Goal: Transaction & Acquisition: Purchase product/service

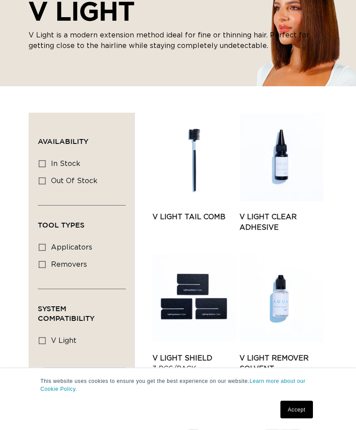
scroll to position [102, 0]
click at [272, 220] on link "V Light Clear Adhesive" at bounding box center [282, 222] width 84 height 21
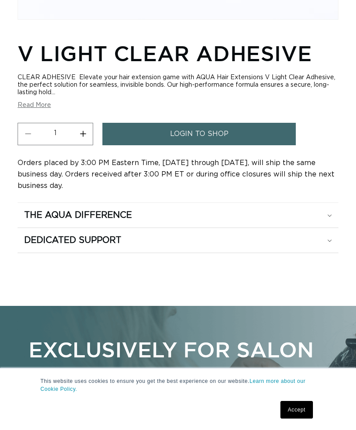
scroll to position [0, 310]
click at [244, 129] on link "login to shop" at bounding box center [199, 134] width 194 height 22
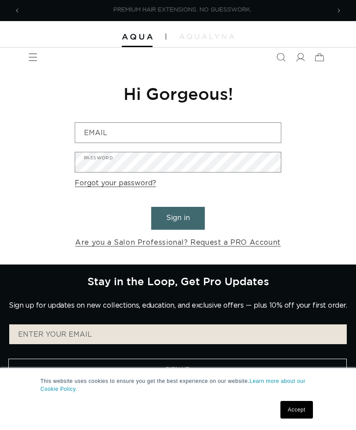
scroll to position [0, 310]
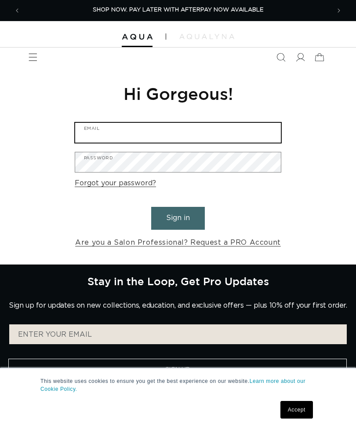
click at [239, 132] on input "Email" at bounding box center [178, 133] width 206 height 20
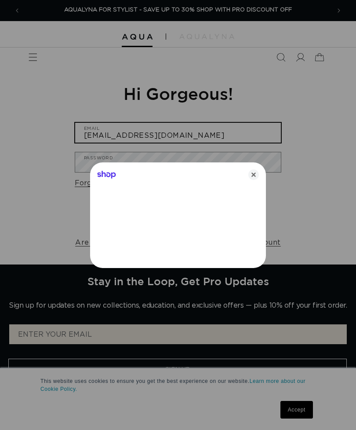
type input "mccallie71@yahoo.com"
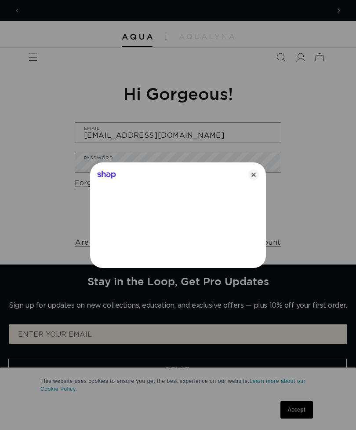
scroll to position [0, 0]
click at [254, 178] on icon "Close" at bounding box center [254, 174] width 11 height 11
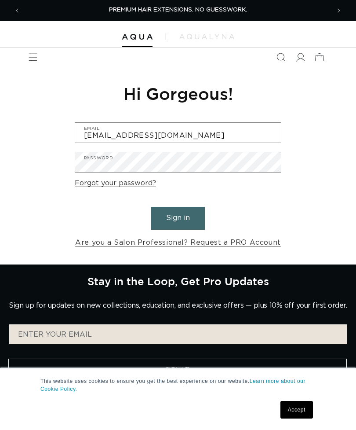
click at [186, 222] on button "Sign in" at bounding box center [178, 218] width 54 height 22
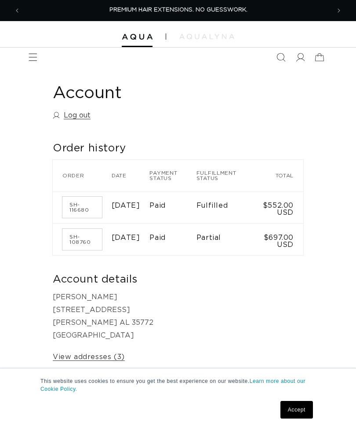
scroll to position [0, 310]
click at [36, 62] on span "Menu" at bounding box center [32, 57] width 19 height 19
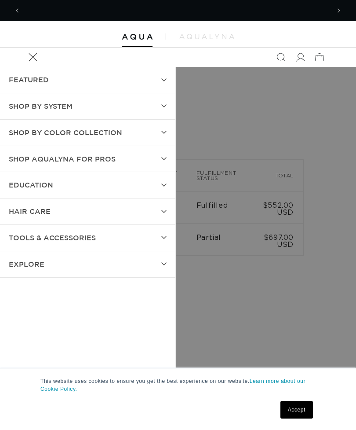
scroll to position [0, 619]
click at [165, 107] on summary "SHOP BY SYSTEM" at bounding box center [88, 106] width 176 height 26
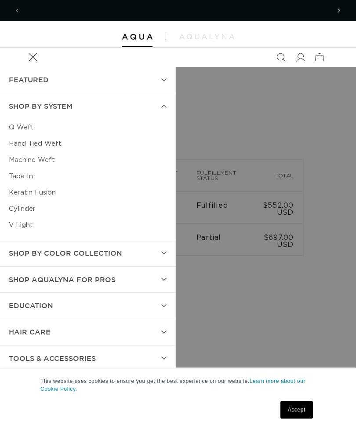
scroll to position [0, 0]
click at [30, 225] on link "V Light" at bounding box center [88, 225] width 158 height 16
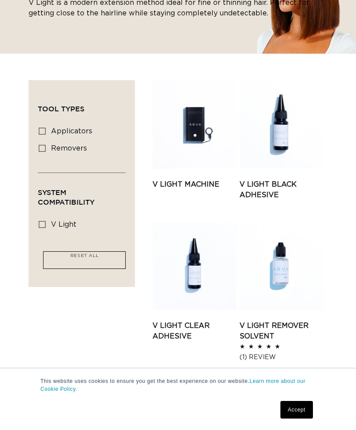
scroll to position [0, 310]
click at [200, 179] on link "V Light Machine" at bounding box center [195, 184] width 84 height 11
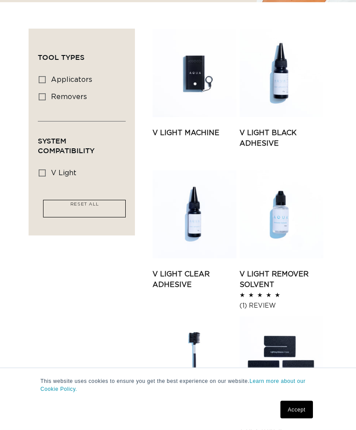
scroll to position [186, 0]
click at [195, 273] on link "V Light Clear Adhesive" at bounding box center [195, 279] width 84 height 21
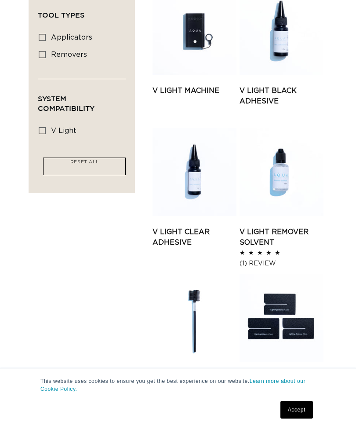
scroll to position [0, 619]
click at [271, 235] on link "V Light Remover Solvent" at bounding box center [282, 237] width 84 height 21
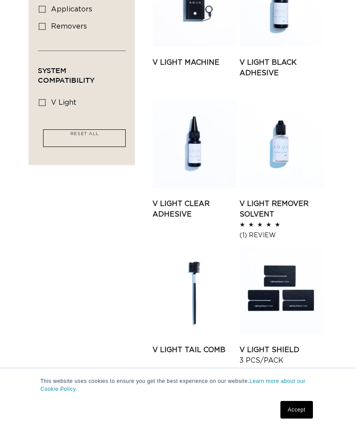
scroll to position [0, 0]
click at [199, 344] on link "V Light Tail Comb" at bounding box center [195, 349] width 84 height 11
click at [291, 344] on link "V Light Shield 3 pcs/pack" at bounding box center [282, 354] width 84 height 21
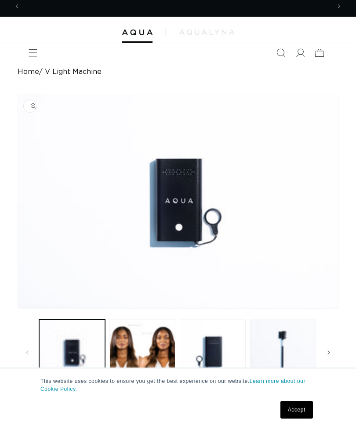
scroll to position [0, 619]
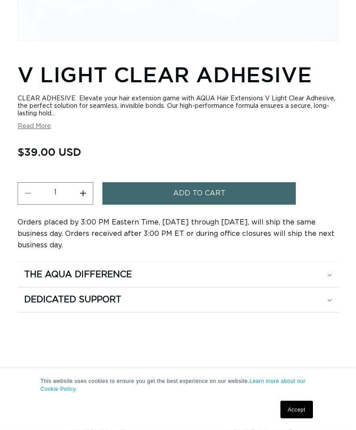
scroll to position [272, 0]
click at [266, 186] on button "Add to cart" at bounding box center [199, 193] width 194 height 22
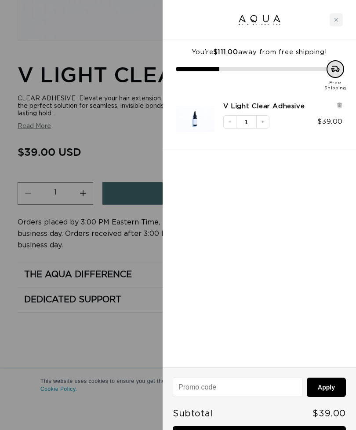
scroll to position [0, 619]
click at [337, 21] on icon "Close cart" at bounding box center [337, 20] width 4 height 4
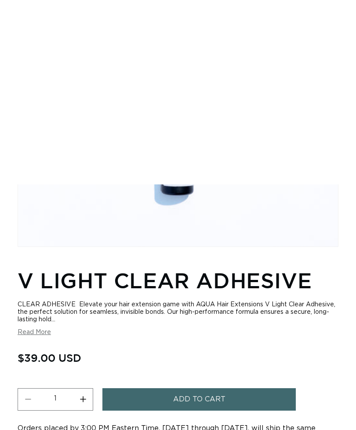
scroll to position [0, 0]
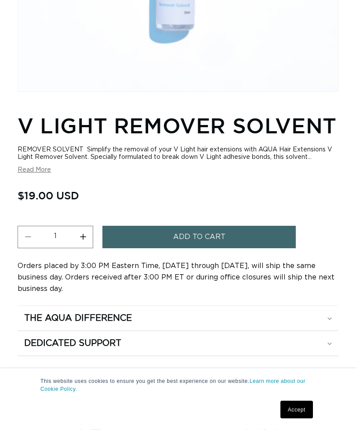
click at [268, 233] on button "Add to cart" at bounding box center [199, 237] width 194 height 22
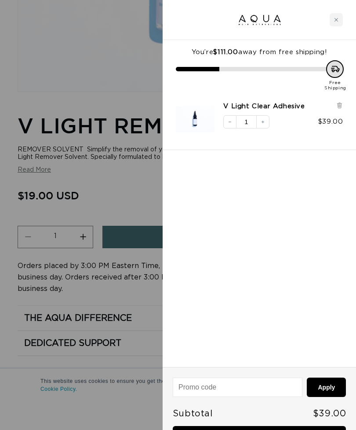
scroll to position [0, 310]
click at [59, 65] on div at bounding box center [178, 215] width 356 height 430
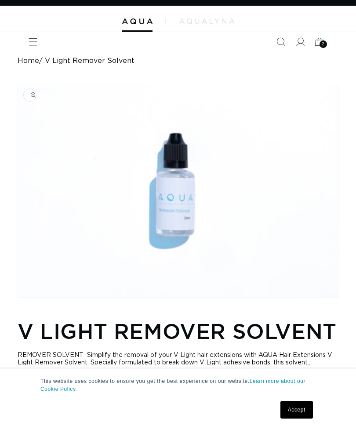
scroll to position [0, 0]
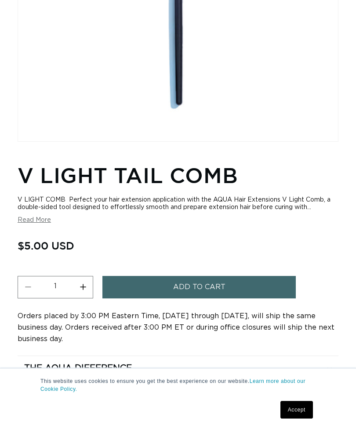
scroll to position [0, 310]
click at [272, 286] on button "Add to cart" at bounding box center [199, 287] width 194 height 22
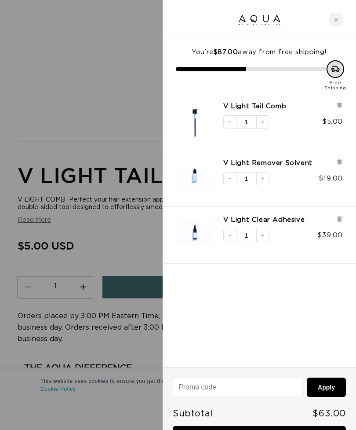
scroll to position [0, 619]
click at [65, 87] on div at bounding box center [178, 215] width 356 height 430
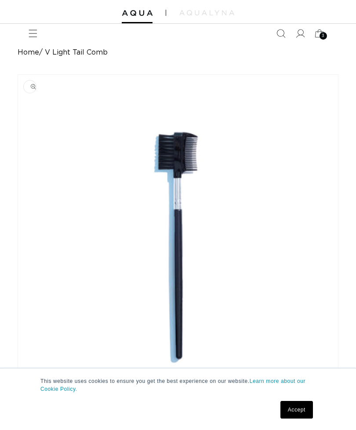
scroll to position [20, 0]
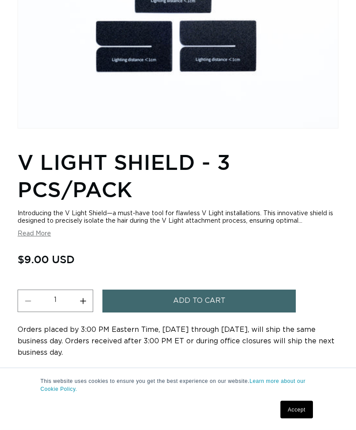
scroll to position [184, 0]
click at [272, 301] on button "Add to cart" at bounding box center [199, 300] width 194 height 22
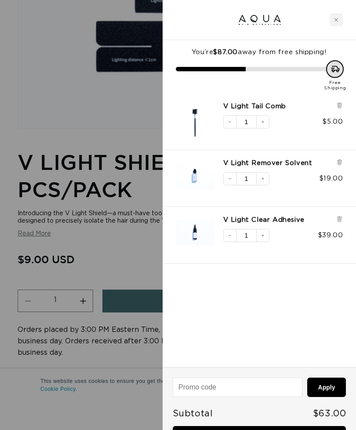
scroll to position [0, 310]
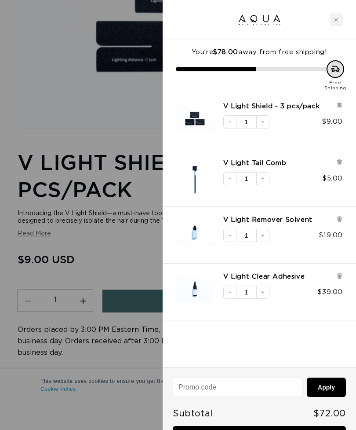
click at [61, 51] on div at bounding box center [178, 215] width 356 height 430
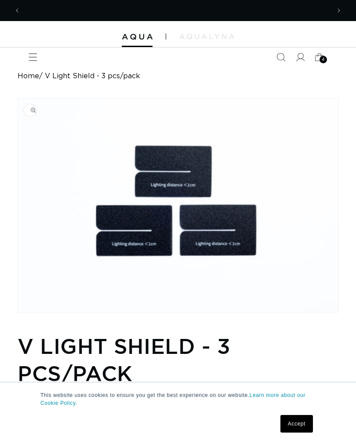
scroll to position [0, 0]
